Goal: Task Accomplishment & Management: Manage account settings

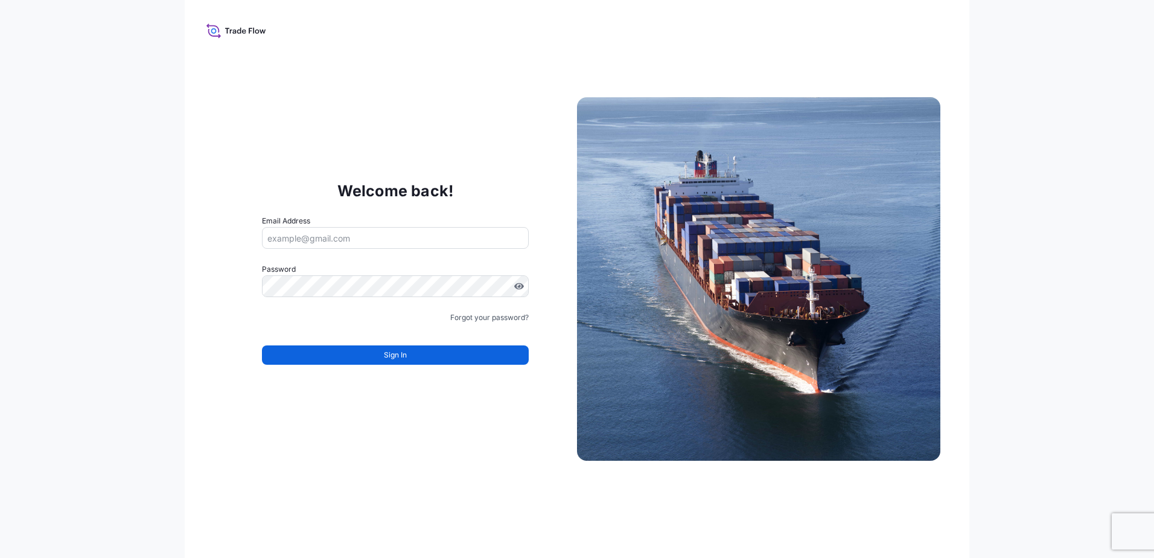
click at [424, 240] on input "Email Address" at bounding box center [395, 238] width 267 height 22
paste input "mailto:[PERSON_NAME][EMAIL_ADDRESS][PERSON_NAME][DOMAIN_NAME]"
drag, startPoint x: 295, startPoint y: 238, endPoint x: 97, endPoint y: 242, distance: 198.6
click at [96, 240] on div "Welcome back! Email Address mailto:[PERSON_NAME][EMAIL_ADDRESS][PERSON_NAME][DO…" at bounding box center [577, 279] width 1154 height 558
type input "[PERSON_NAME][EMAIL_ADDRESS][PERSON_NAME][DOMAIN_NAME]"
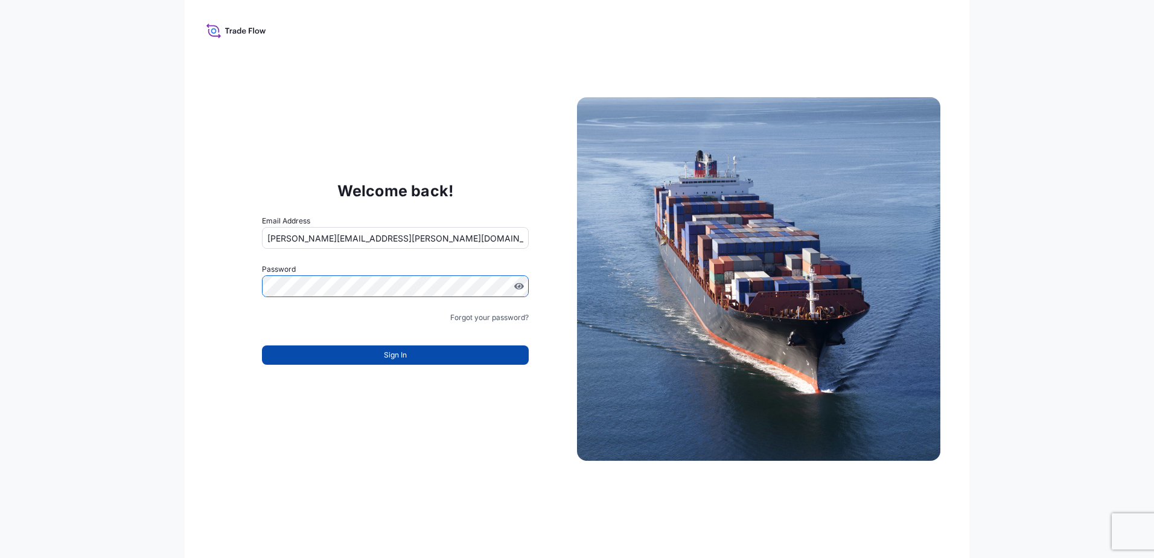
click at [359, 350] on button "Sign In" at bounding box center [395, 354] width 267 height 19
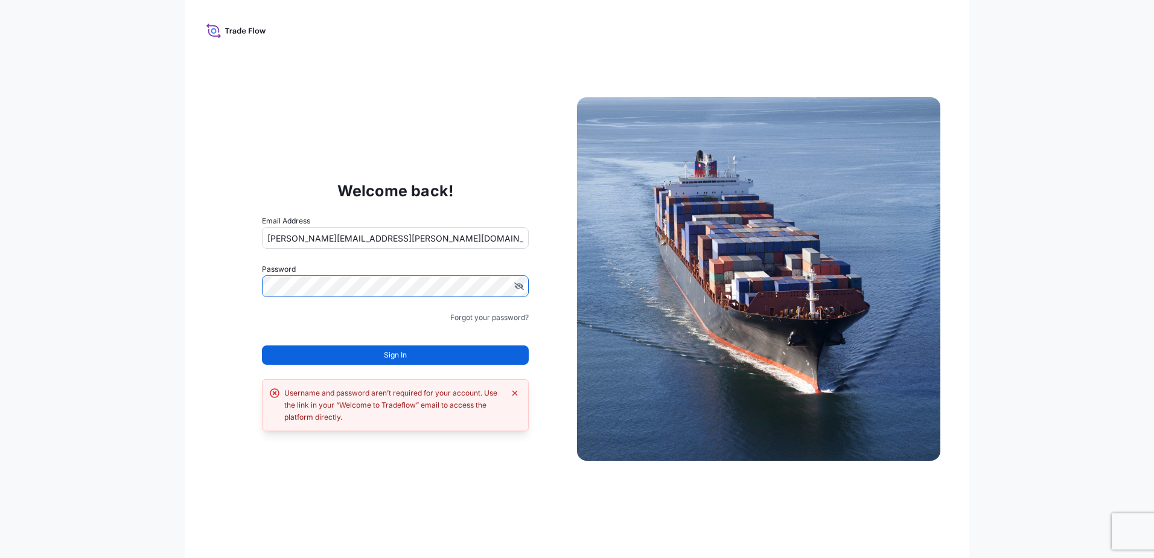
click at [226, 289] on div "Welcome back! Email Address [PERSON_NAME][EMAIL_ADDRESS][PERSON_NAME][DOMAIN_NA…" at bounding box center [395, 279] width 363 height 249
click at [341, 378] on form "Email Address [PERSON_NAME][EMAIL_ADDRESS][PERSON_NAME][DOMAIN_NAME] Password M…" at bounding box center [395, 297] width 267 height 164
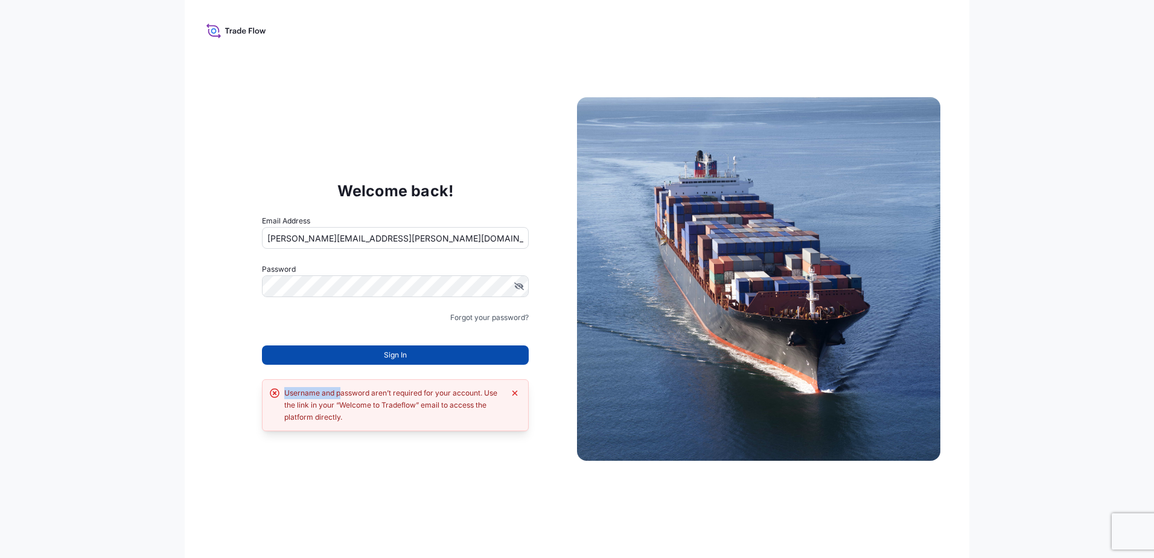
click at [339, 356] on button "Sign In" at bounding box center [395, 354] width 267 height 19
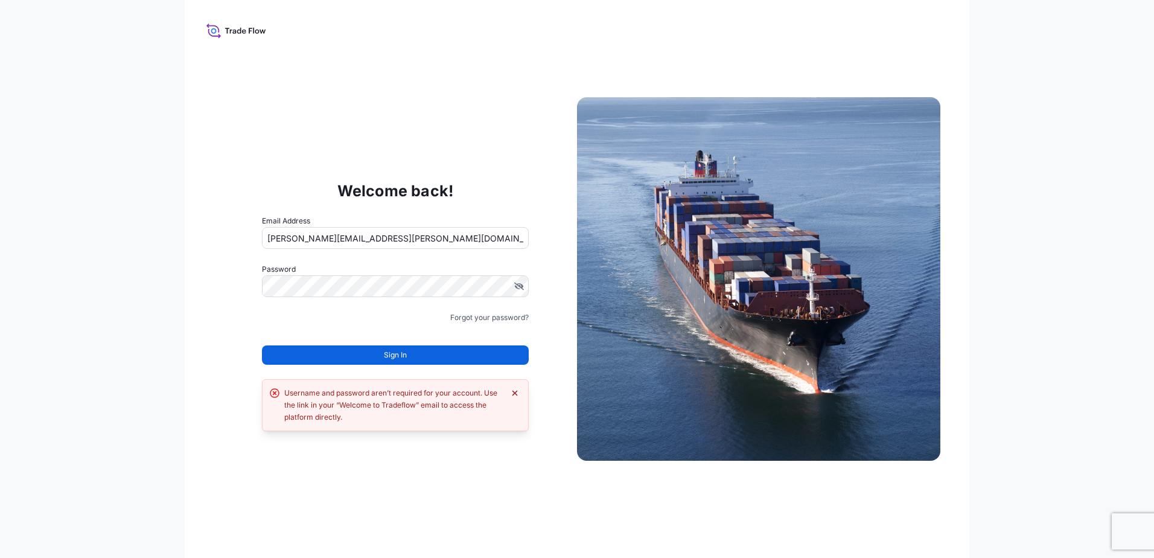
drag, startPoint x: 506, startPoint y: 392, endPoint x: 513, endPoint y: 391, distance: 6.7
click at [513, 391] on div "Username and password aren’t required for your account. Use the link in your “W…" at bounding box center [395, 405] width 251 height 36
click at [514, 390] on icon "Dismiss error" at bounding box center [515, 393] width 10 height 10
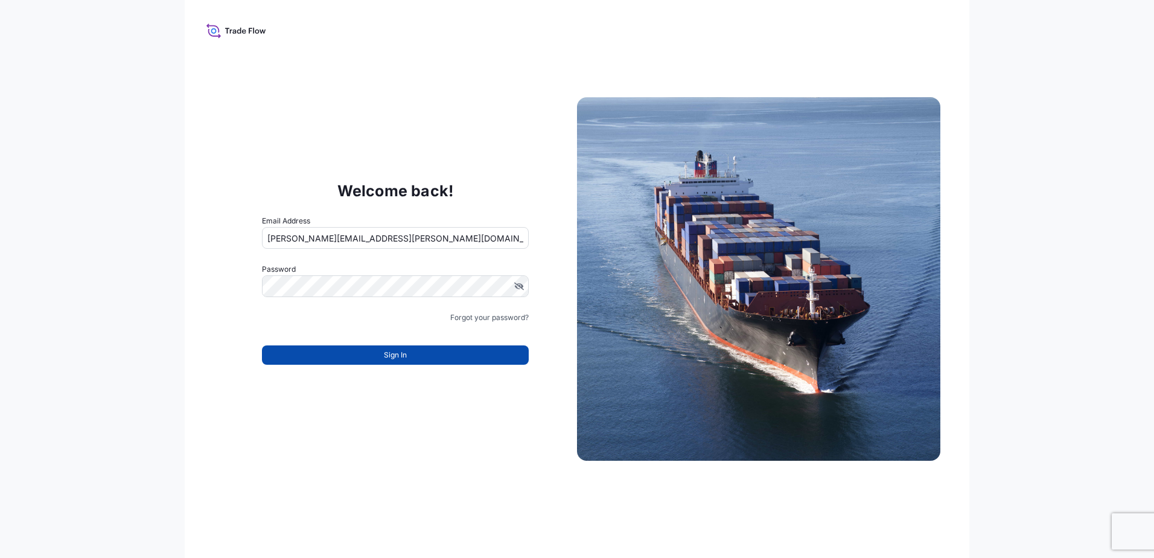
click at [415, 351] on button "Sign In" at bounding box center [395, 354] width 267 height 19
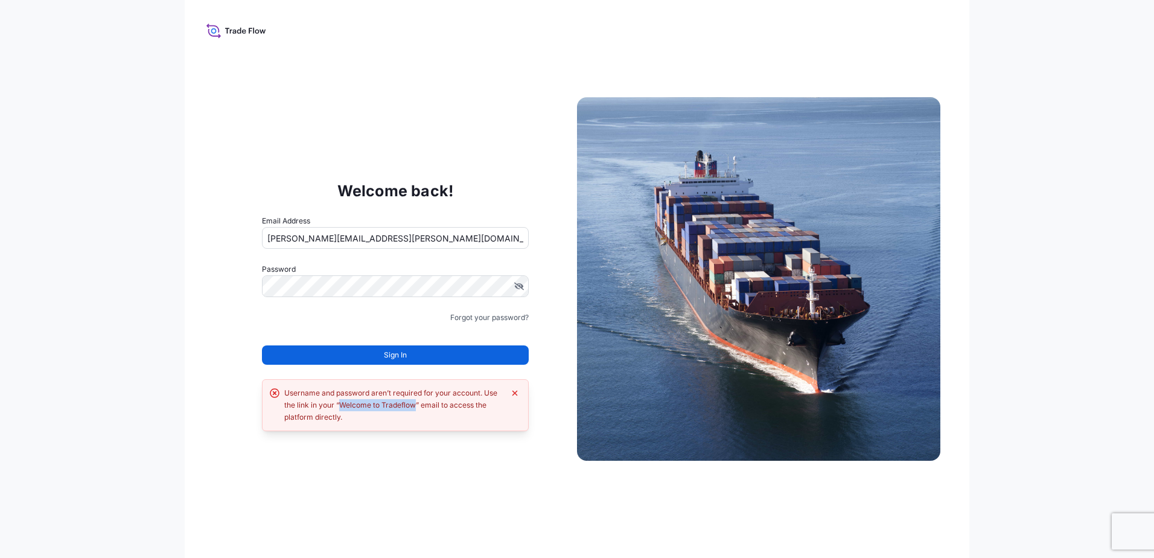
drag, startPoint x: 338, startPoint y: 403, endPoint x: 418, endPoint y: 407, distance: 79.8
click at [418, 407] on div "Username and password aren’t required for your account. Use the link in your “W…" at bounding box center [394, 405] width 220 height 36
copy div "Welcome to Tradeflow"
click at [195, 254] on div "Welcome back! Email Address [PERSON_NAME][EMAIL_ADDRESS][PERSON_NAME][DOMAIN_NA…" at bounding box center [577, 279] width 785 height 558
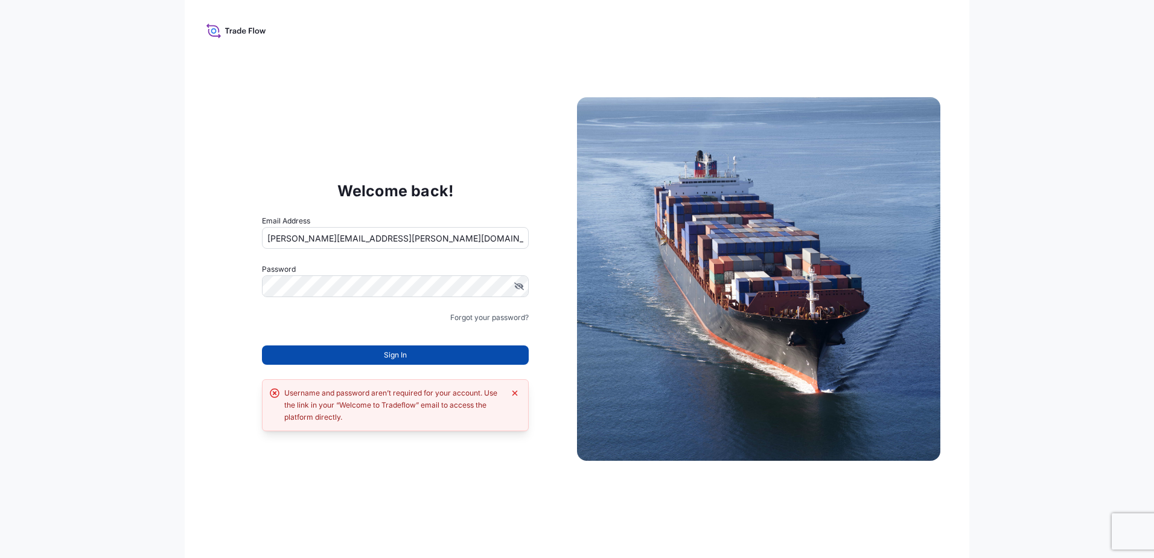
click at [366, 363] on button "Sign In" at bounding box center [395, 354] width 267 height 19
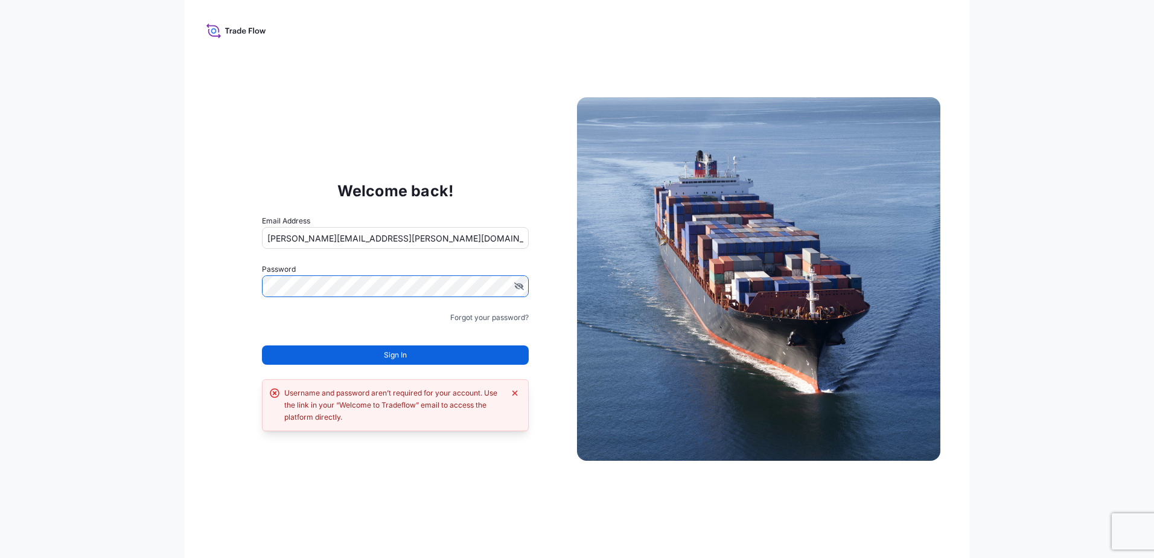
click at [152, 290] on div "Welcome back! Email Address [PERSON_NAME][EMAIL_ADDRESS][PERSON_NAME][DOMAIN_NA…" at bounding box center [577, 279] width 1154 height 558
click at [467, 315] on link "Forgot your password?" at bounding box center [489, 317] width 78 height 12
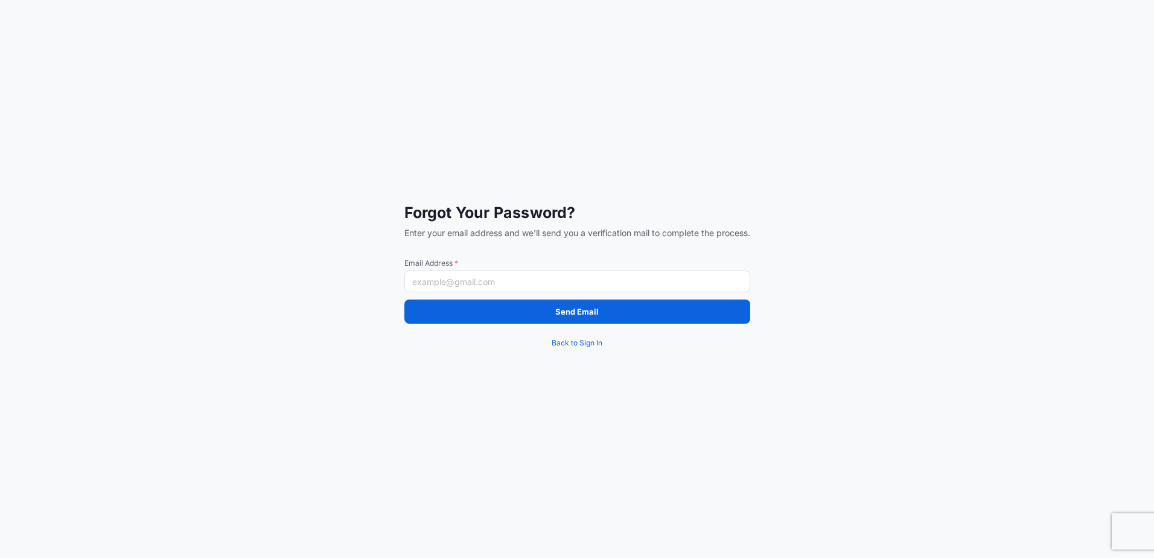
click at [549, 281] on input "Email Address *" at bounding box center [577, 281] width 346 height 22
type input "[PERSON_NAME][EMAIL_ADDRESS][PERSON_NAME][DOMAIN_NAME]"
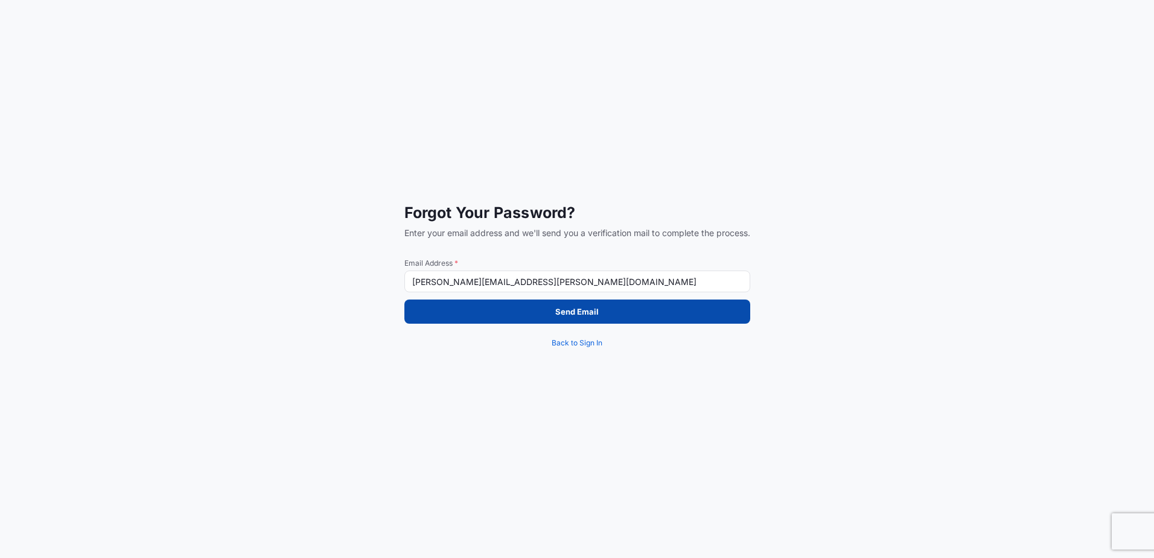
click at [502, 313] on button "Send Email" at bounding box center [577, 311] width 346 height 24
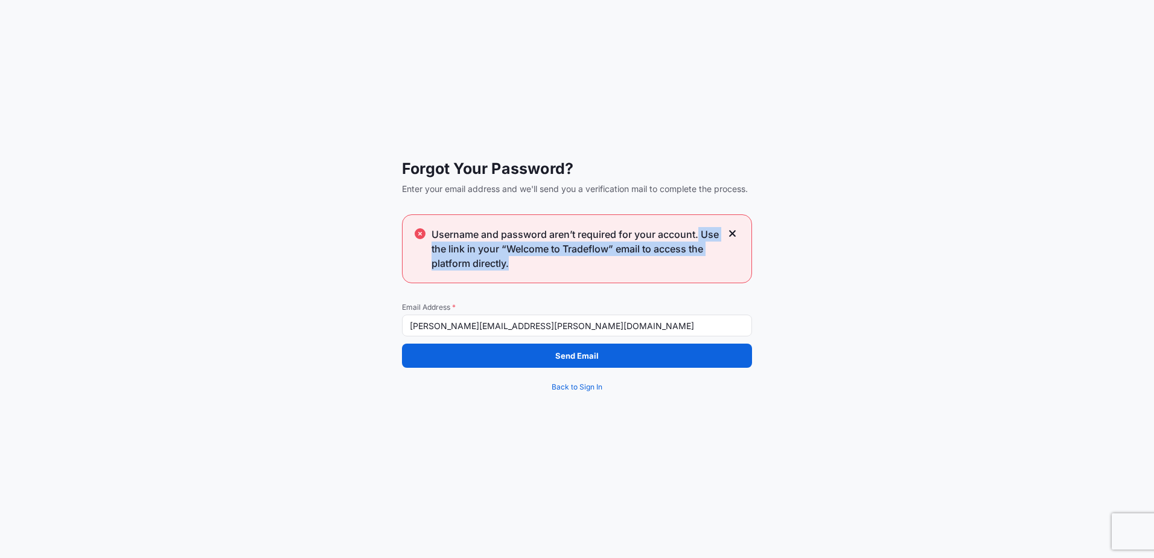
drag, startPoint x: 699, startPoint y: 235, endPoint x: 709, endPoint y: 263, distance: 29.4
click at [709, 263] on span "Username and password aren’t required for your account. Use the link in your “W…" at bounding box center [577, 248] width 290 height 43
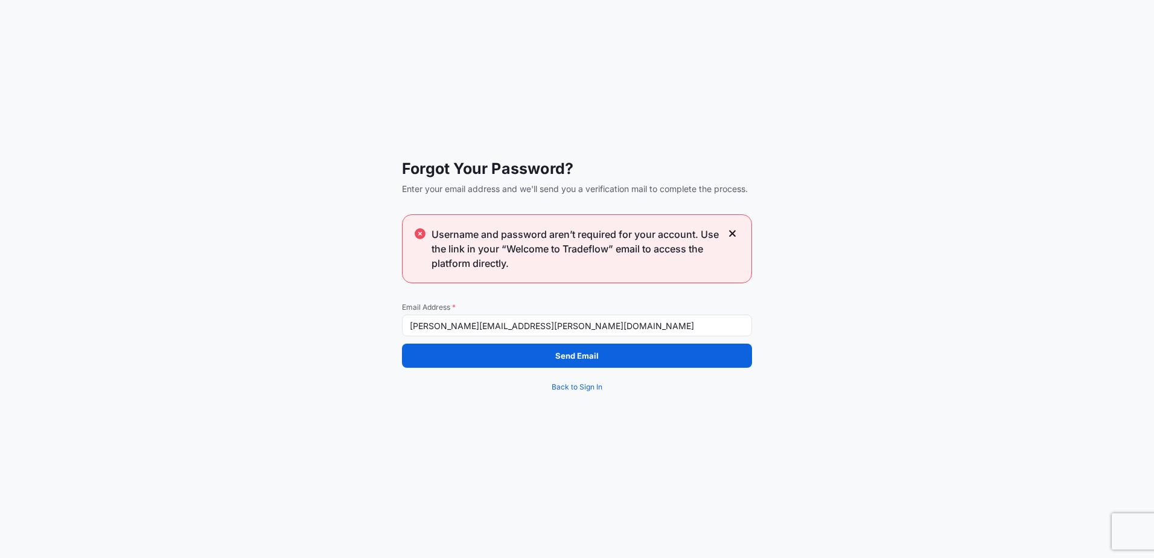
click at [733, 237] on icon at bounding box center [733, 233] width 8 height 11
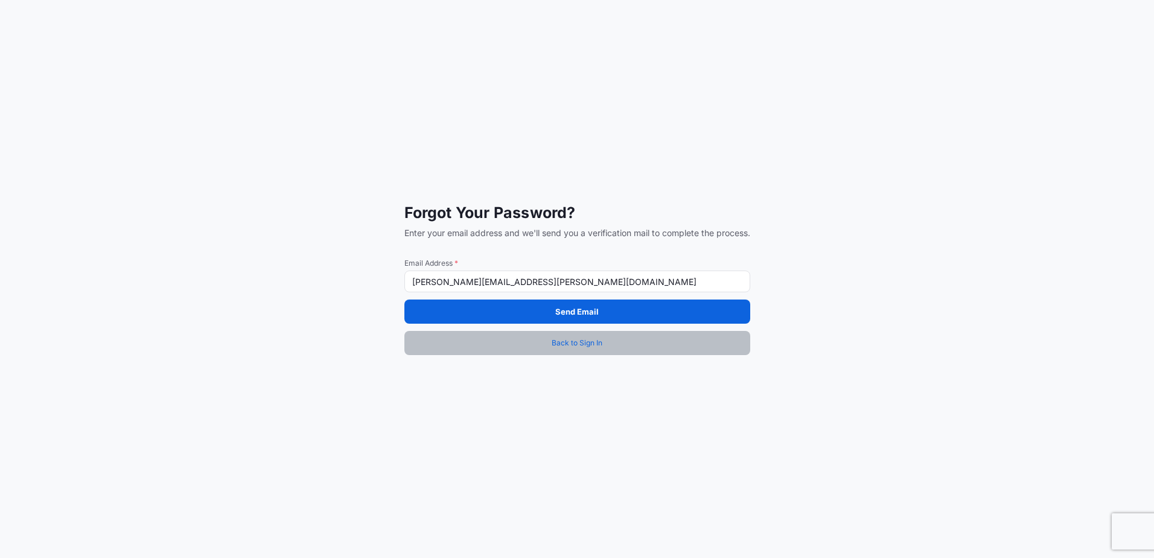
click at [572, 334] on link "Back to Sign In" at bounding box center [577, 343] width 346 height 24
